Goal: Task Accomplishment & Management: Complete application form

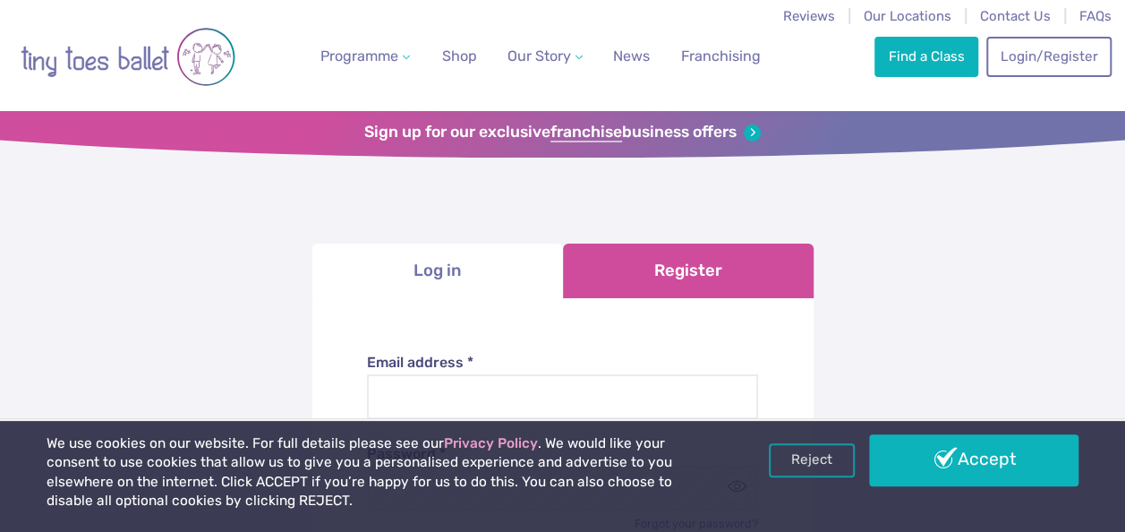
click at [675, 258] on link "Register" at bounding box center [688, 270] width 251 height 55
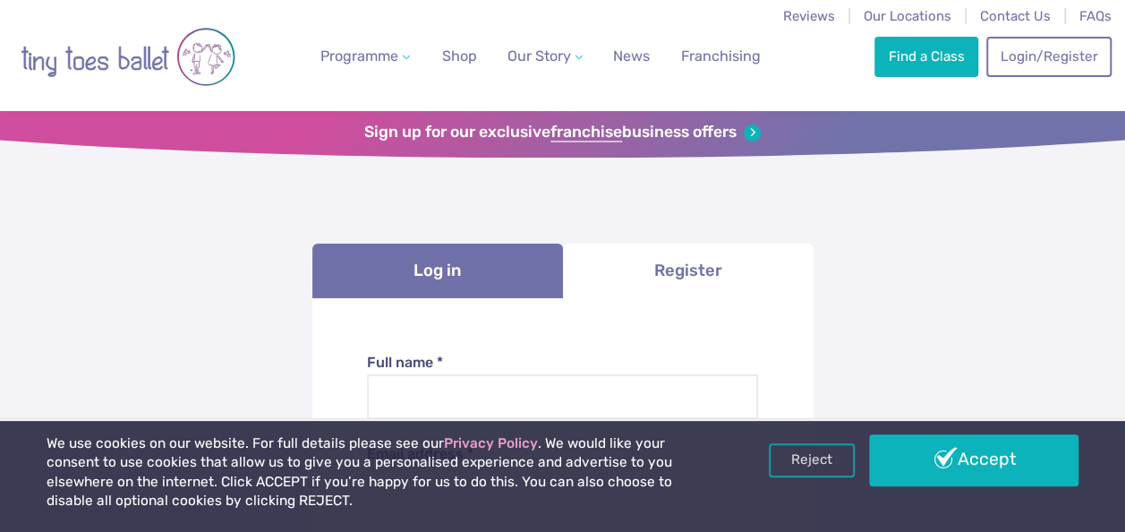
click at [532, 360] on label "Full name *" at bounding box center [562, 363] width 391 height 20
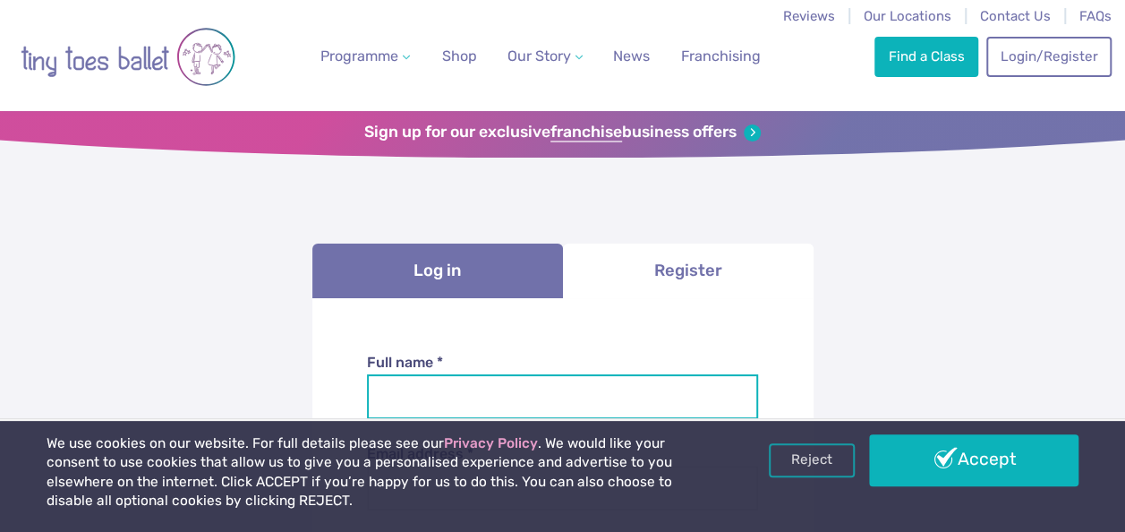
click at [532, 374] on input "Full name *" at bounding box center [562, 396] width 391 height 45
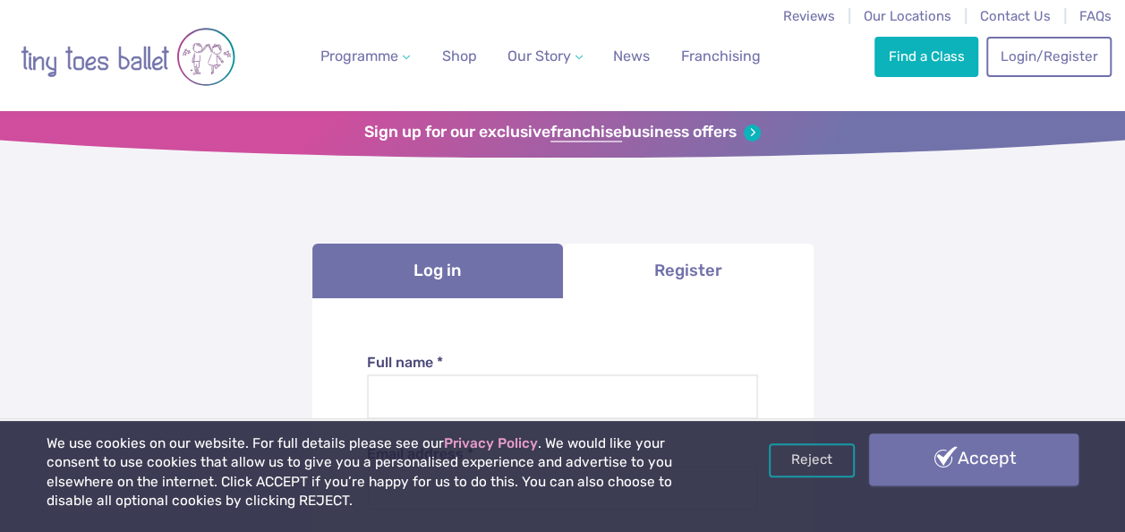
click at [938, 444] on link "Accept" at bounding box center [973, 459] width 209 height 52
